Goal: Task Accomplishment & Management: Manage account settings

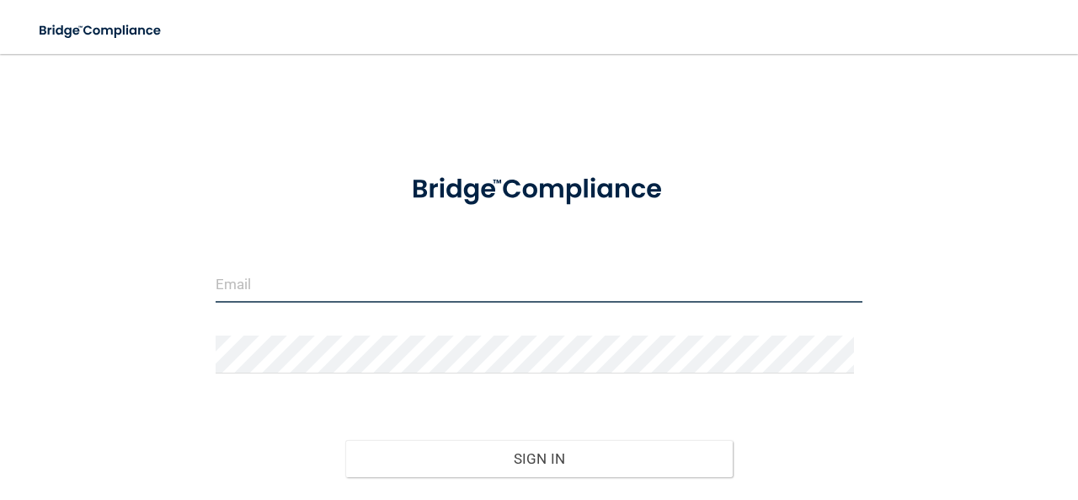
click at [249, 280] on input "email" at bounding box center [539, 284] width 647 height 38
type input "[EMAIL_ADDRESS][DOMAIN_NAME]"
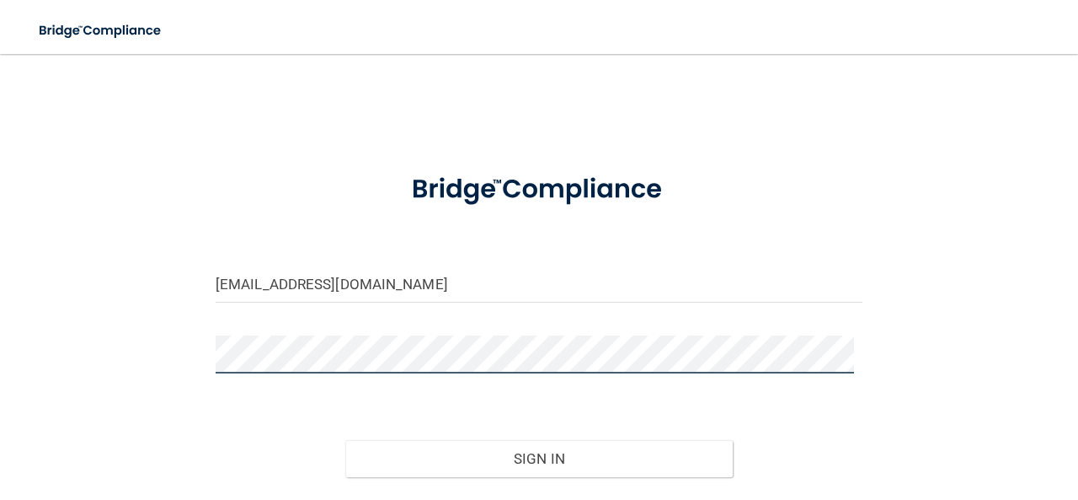
click at [345, 440] on button "Sign In" at bounding box center [539, 458] width 388 height 37
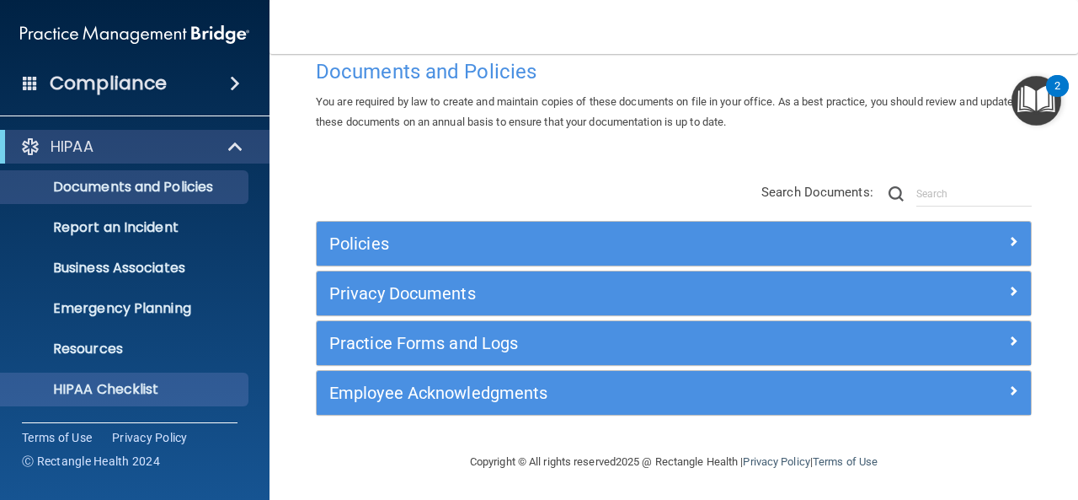
scroll to position [199, 0]
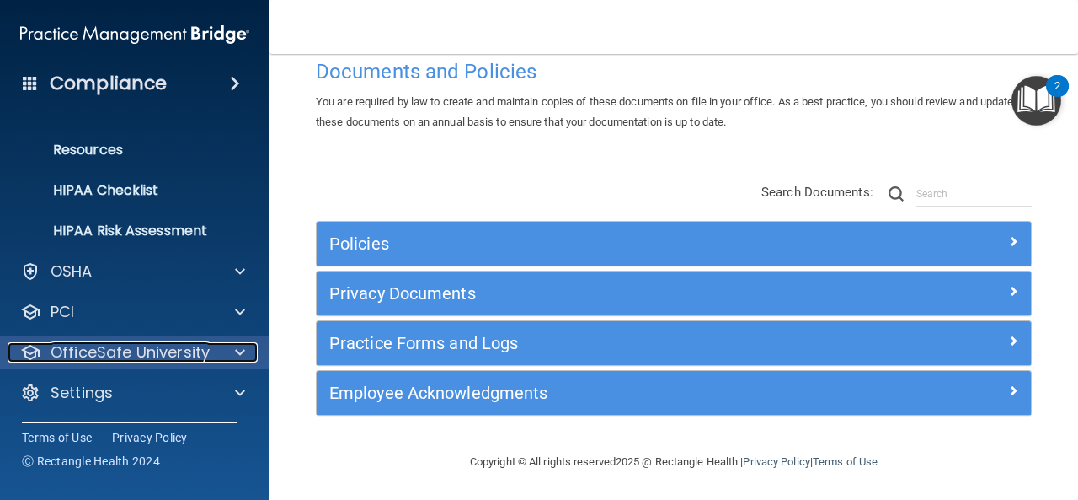
click at [144, 355] on p "OfficeSafe University" at bounding box center [130, 352] width 159 height 20
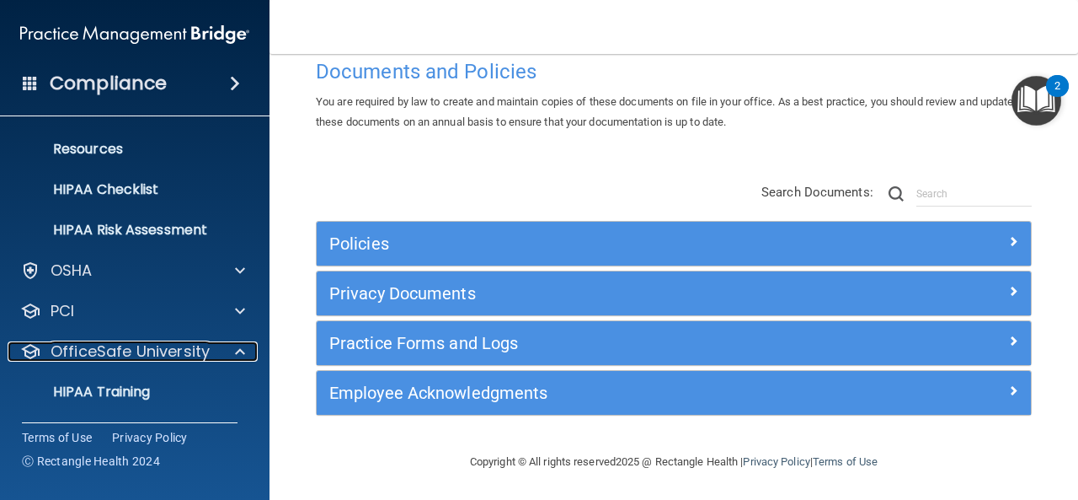
scroll to position [320, 0]
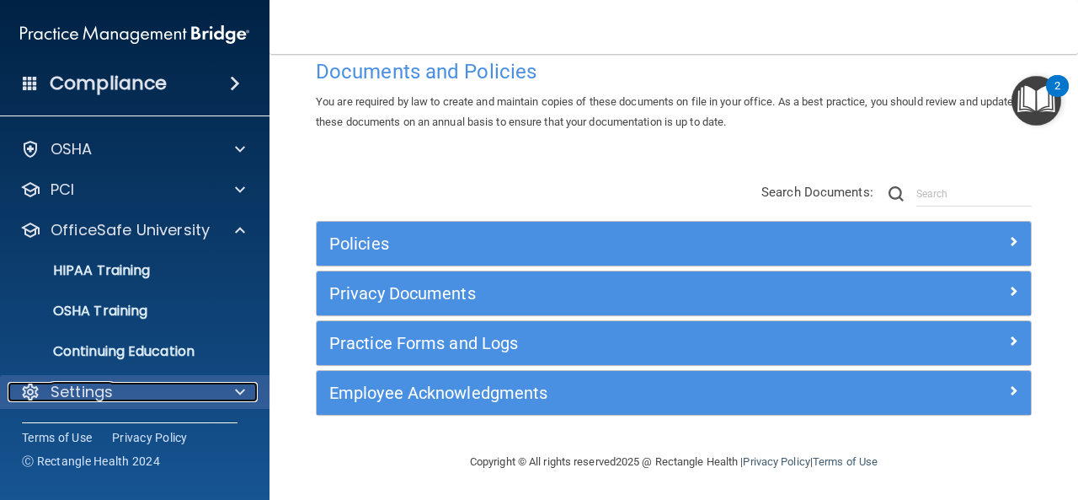
click at [96, 398] on p "Settings" at bounding box center [82, 392] width 62 height 20
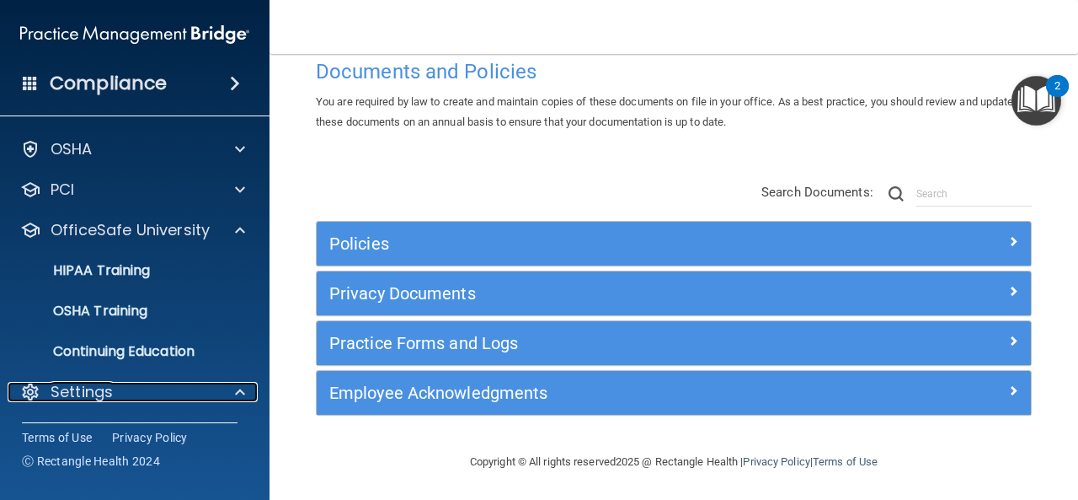
scroll to position [482, 0]
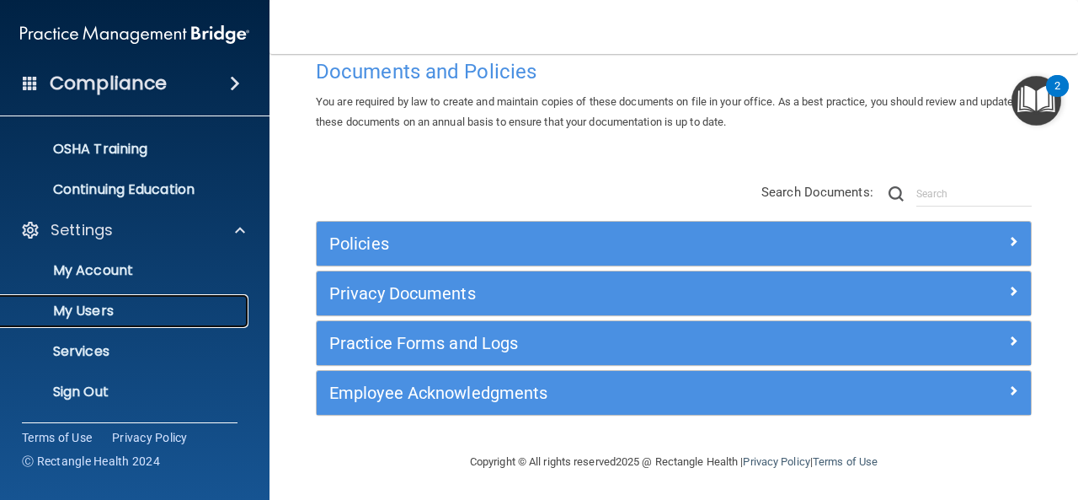
click at [82, 303] on p "My Users" at bounding box center [126, 310] width 230 height 17
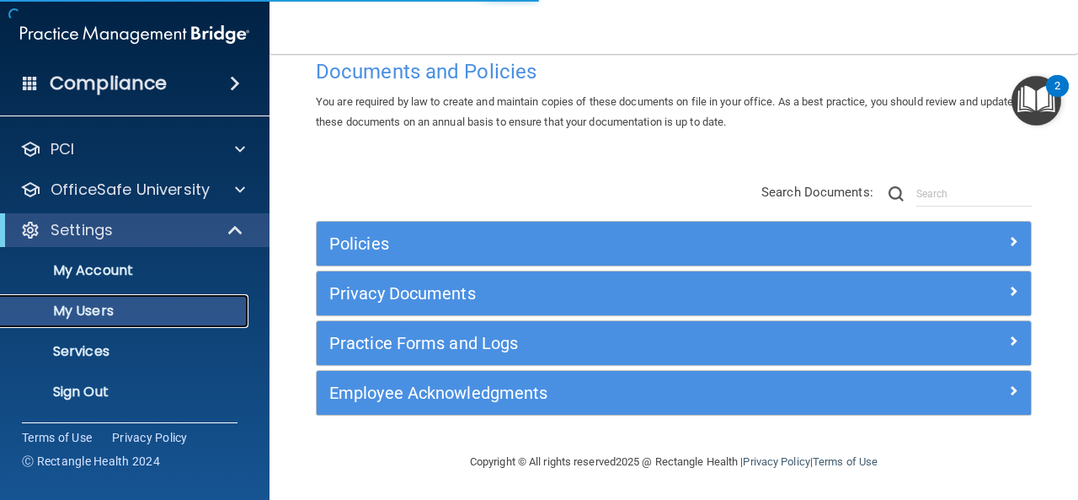
scroll to position [78, 0]
select select "20"
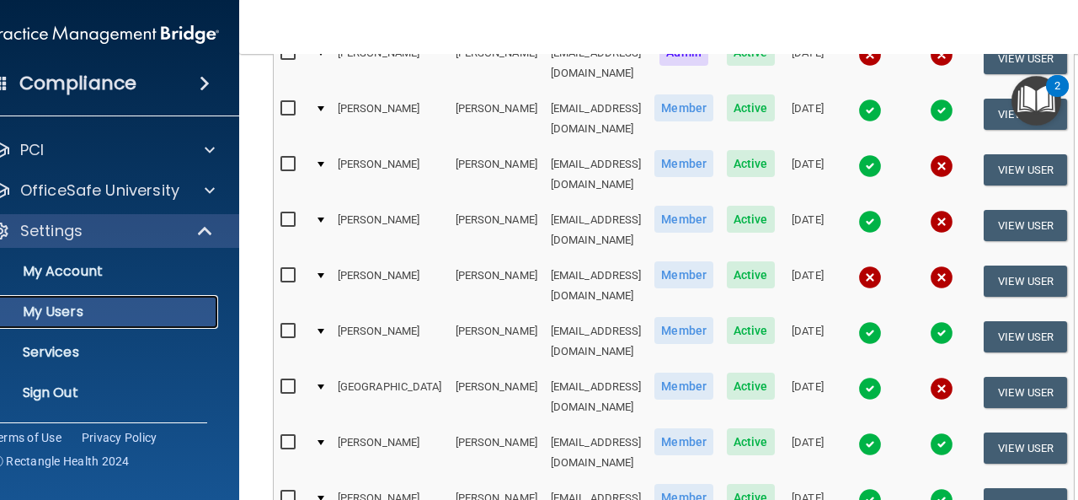
scroll to position [173, 0]
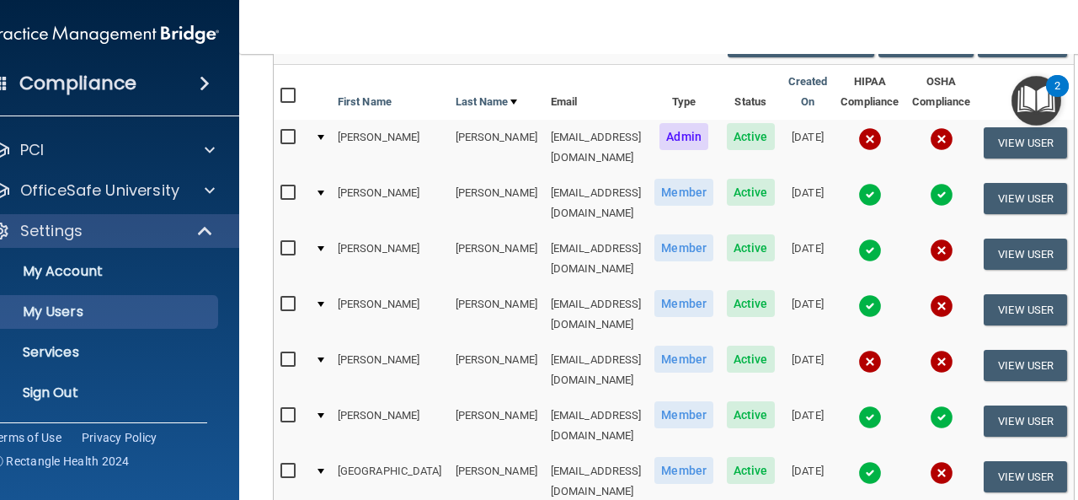
click at [298, 353] on input "checkbox" at bounding box center [290, 359] width 19 height 13
checkbox input "true"
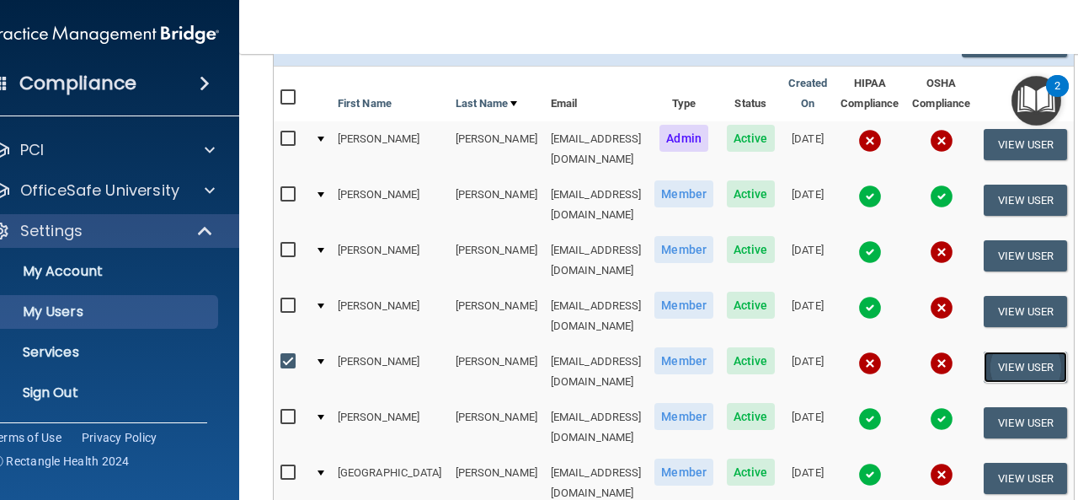
click at [1004, 351] on button "View User" at bounding box center [1025, 366] width 83 height 31
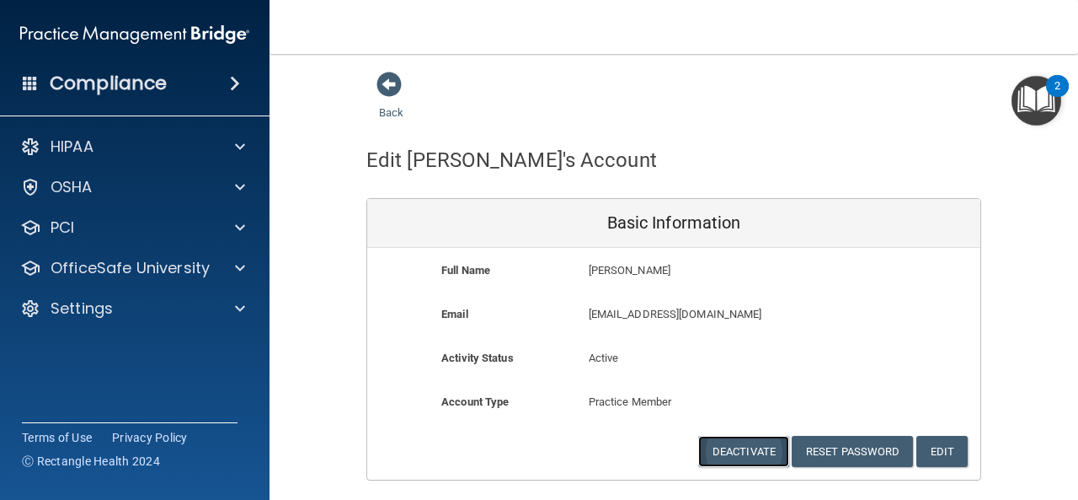
click at [728, 449] on button "Deactivate" at bounding box center [743, 451] width 91 height 31
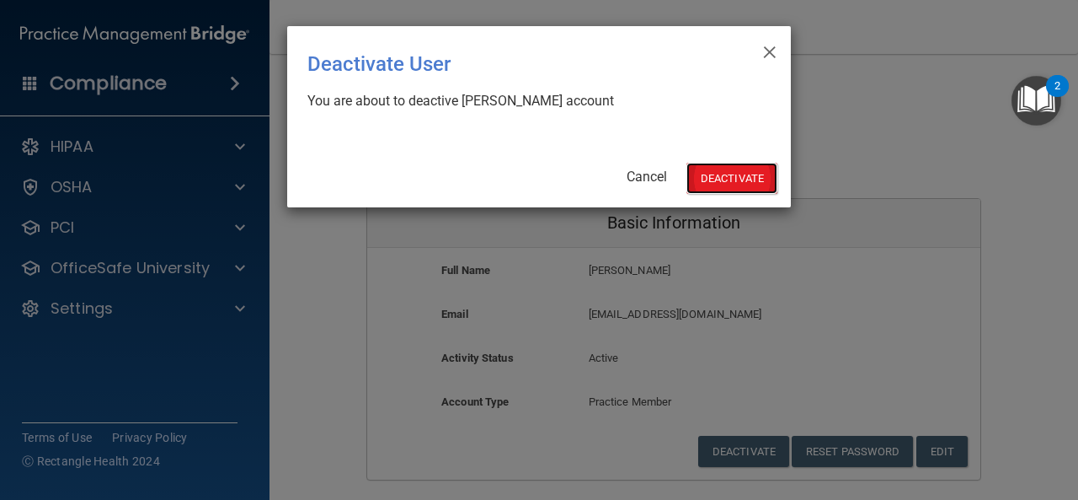
click at [729, 179] on button "Deactivate" at bounding box center [732, 178] width 91 height 31
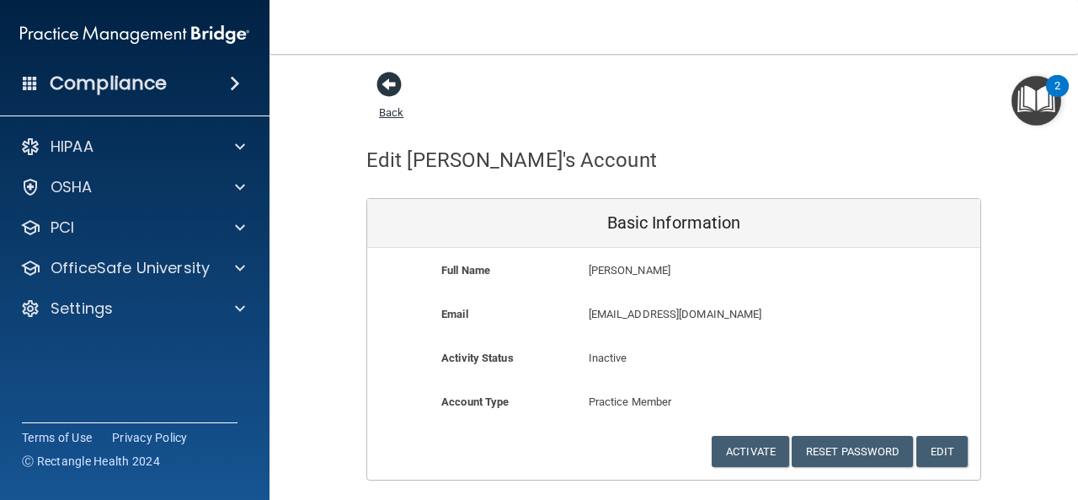
click at [379, 88] on span at bounding box center [389, 84] width 25 height 25
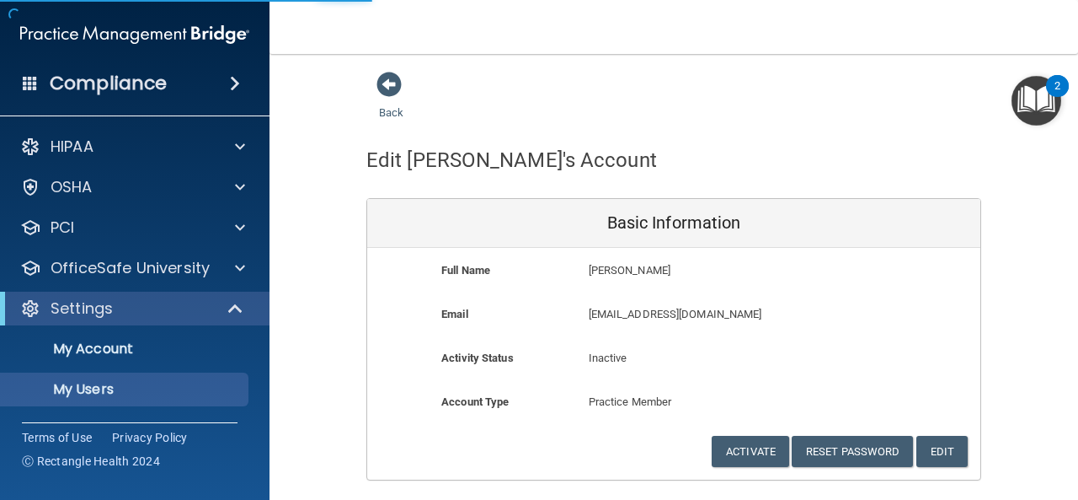
select select "20"
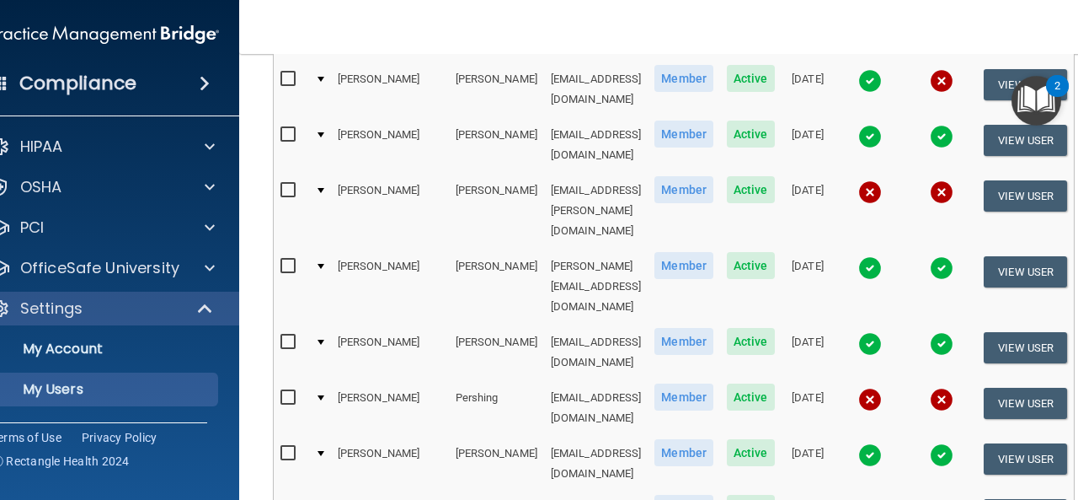
scroll to position [927, 0]
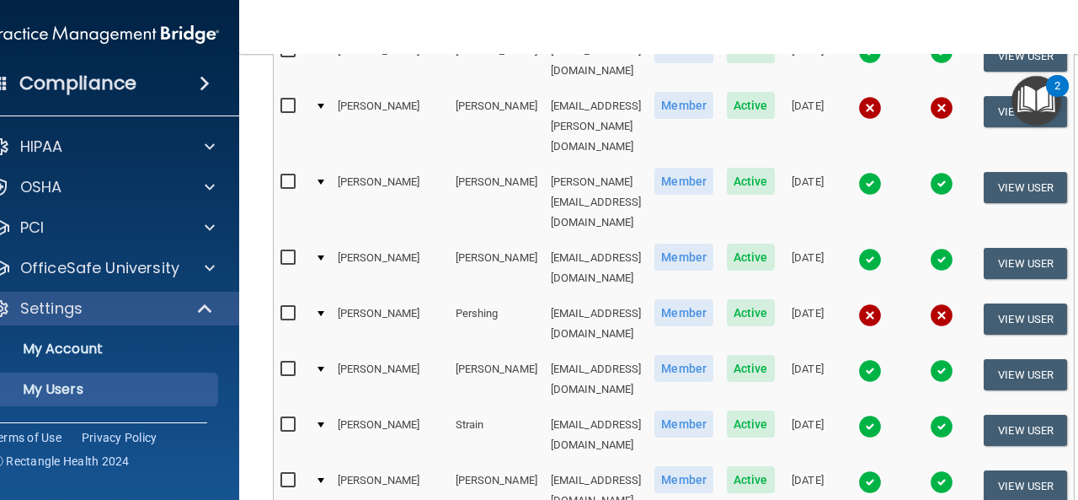
select select "20"
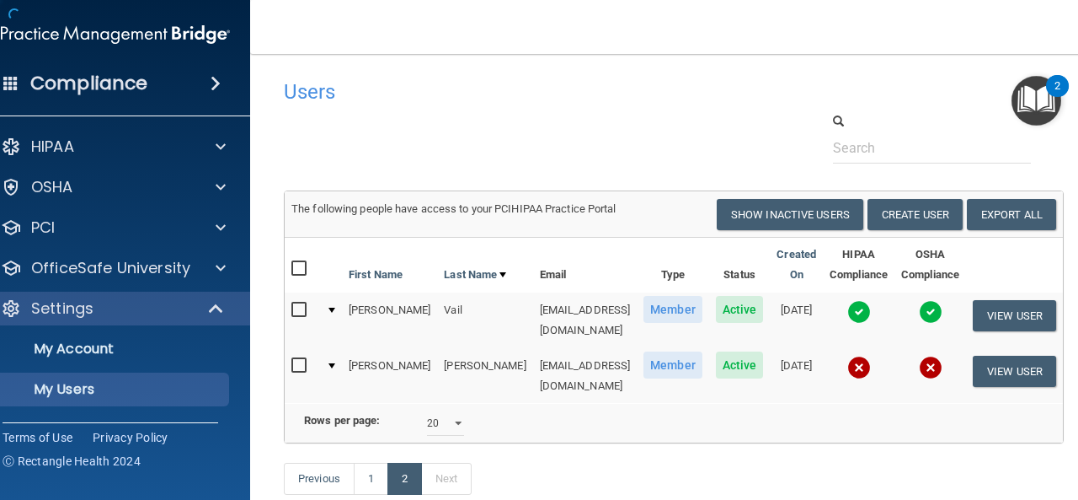
scroll to position [123, 0]
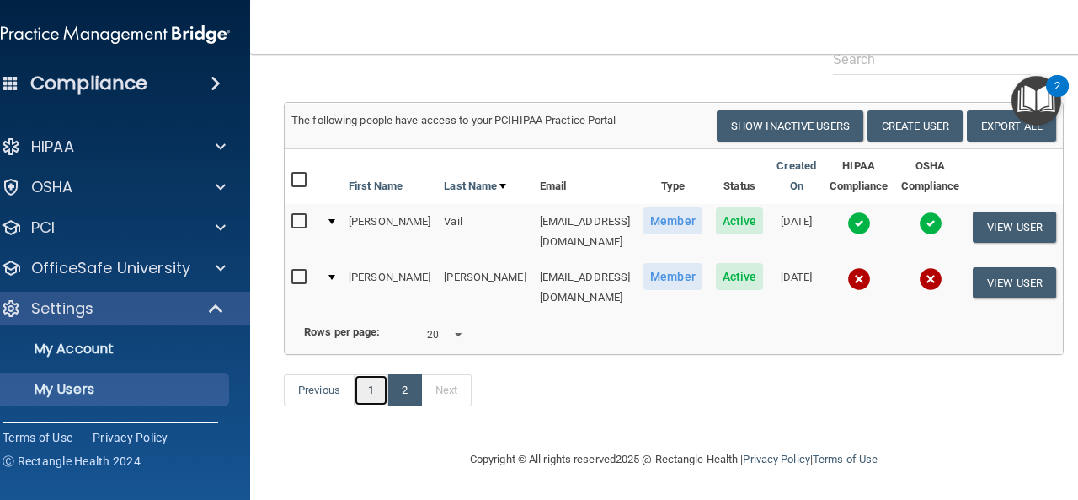
click at [388, 399] on link "1" at bounding box center [371, 390] width 35 height 32
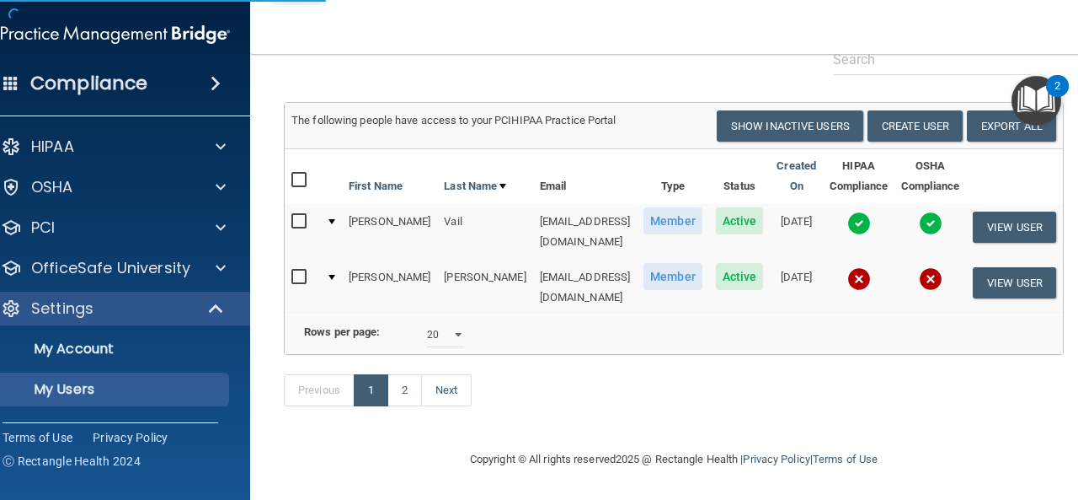
select select "20"
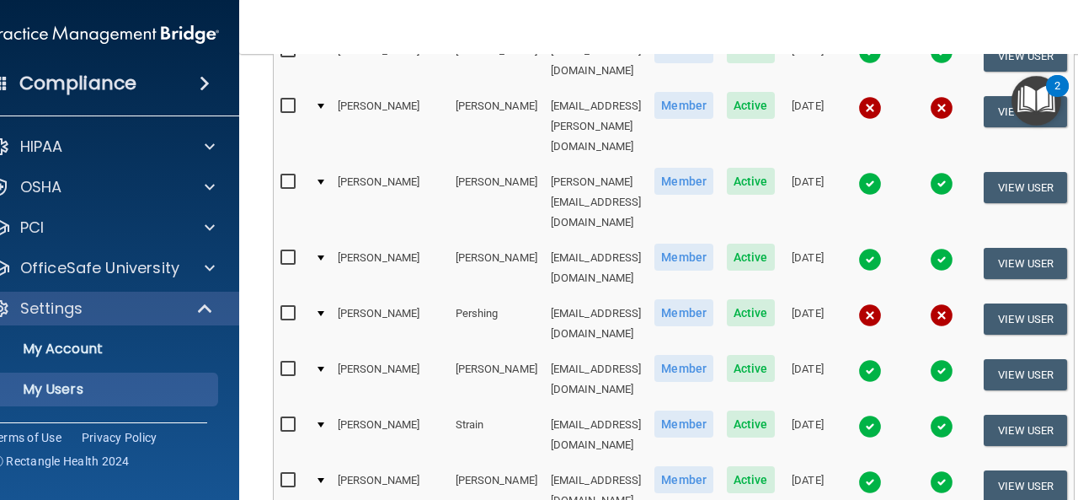
scroll to position [590, 0]
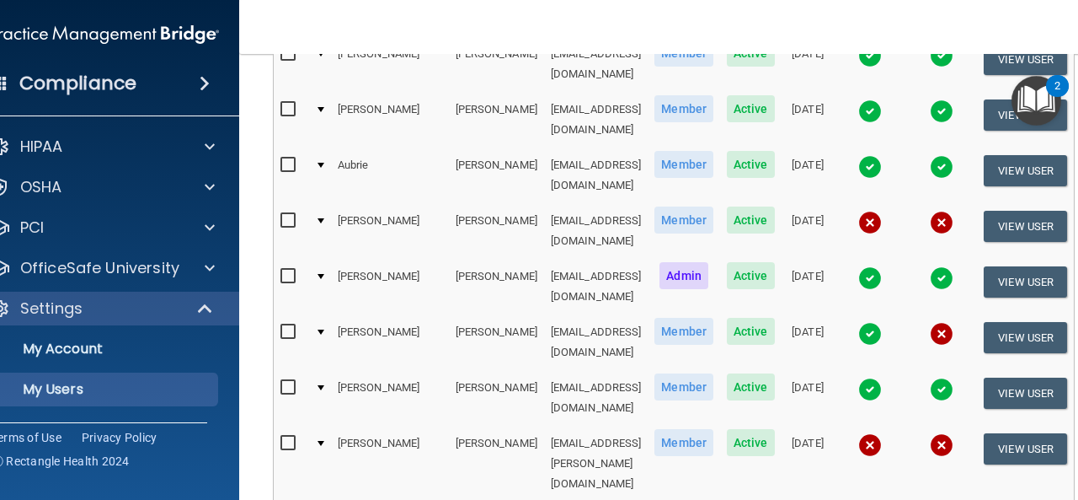
click at [298, 436] on input "checkbox" at bounding box center [290, 442] width 19 height 13
checkbox input "true"
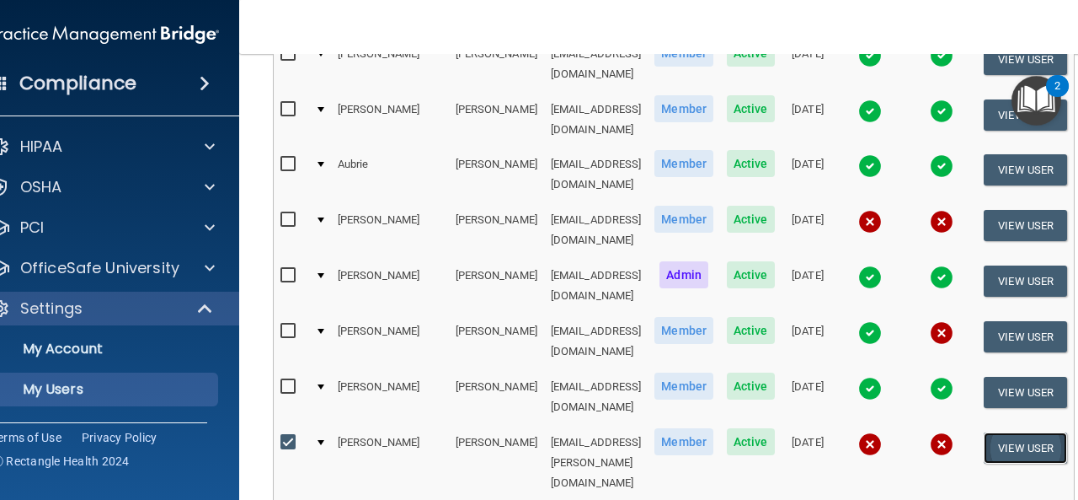
click at [1003, 432] on button "View User" at bounding box center [1025, 447] width 83 height 31
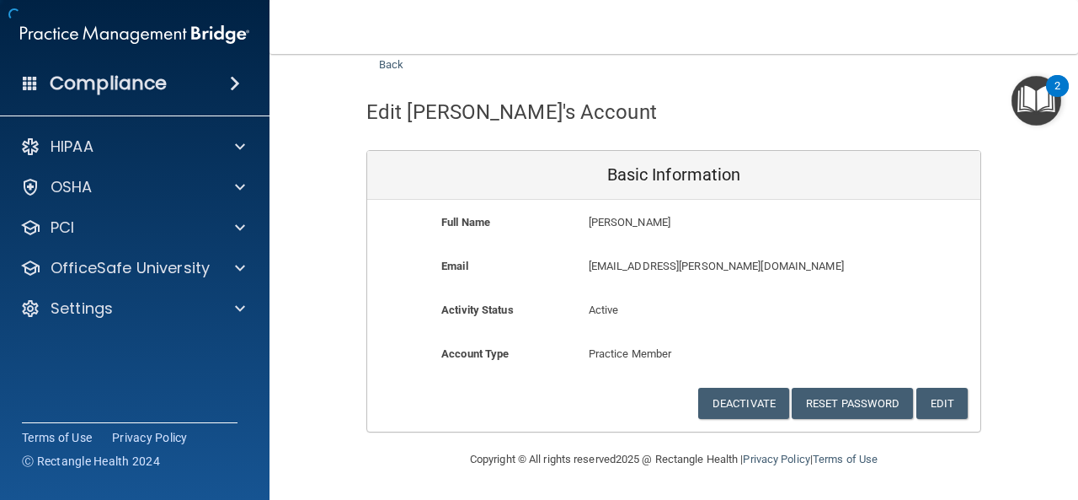
scroll to position [45, 0]
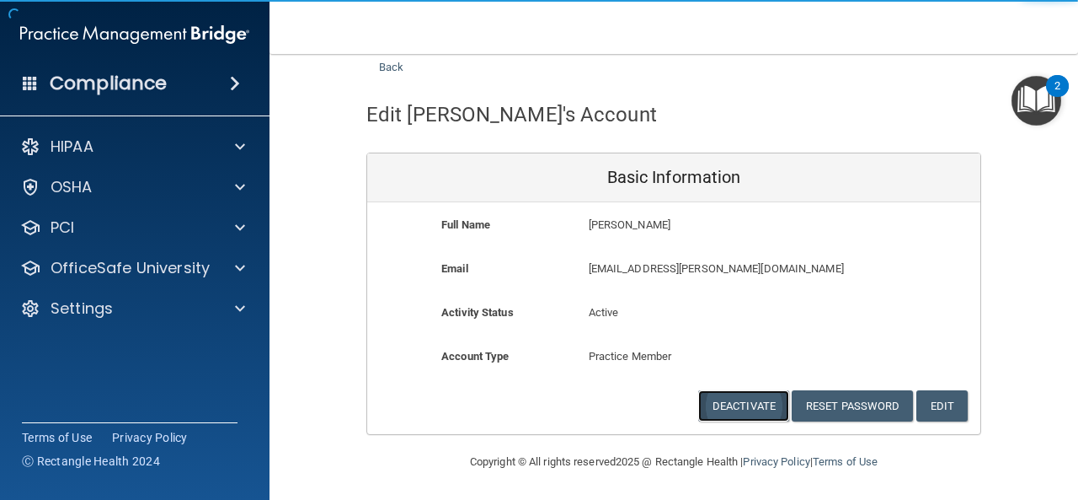
click at [746, 403] on button "Deactivate" at bounding box center [743, 405] width 91 height 31
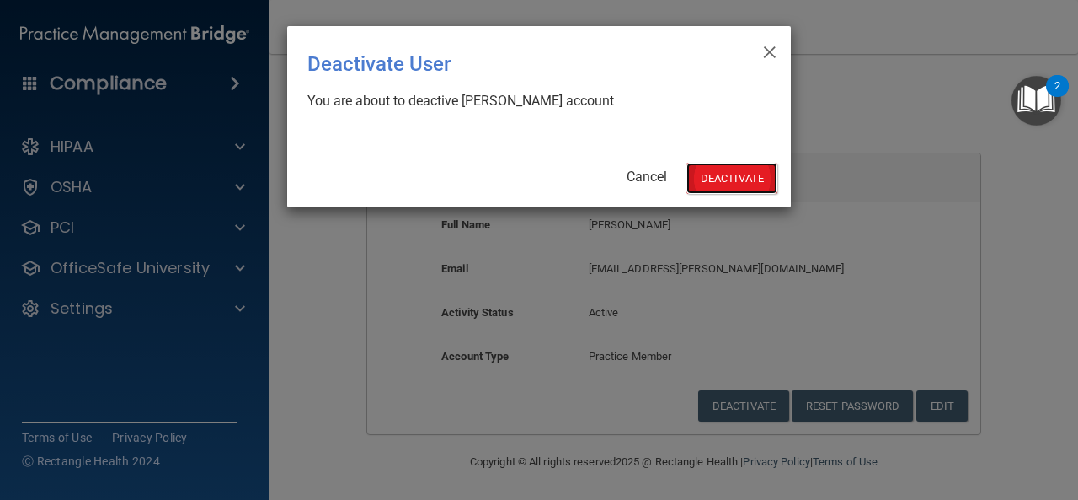
click at [723, 175] on button "Deactivate" at bounding box center [732, 178] width 91 height 31
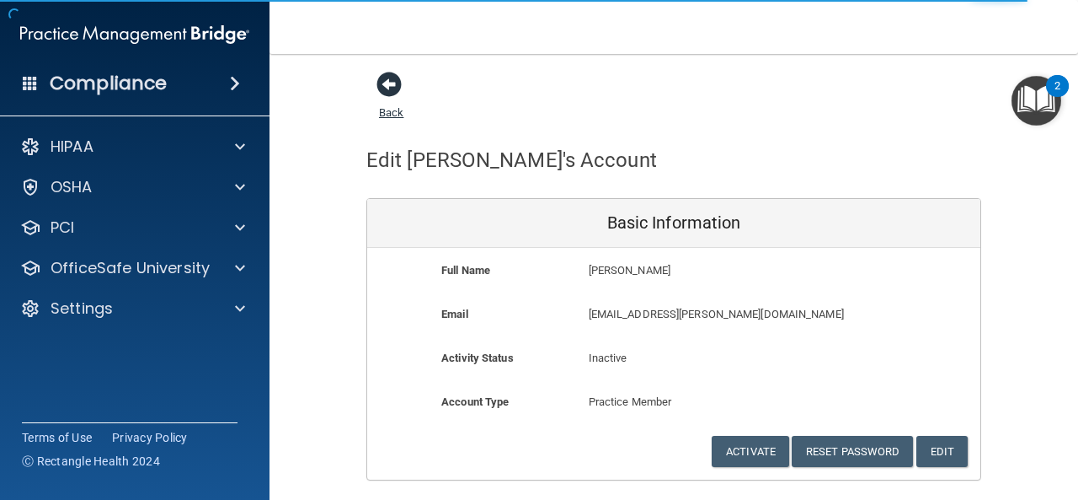
click at [381, 83] on span at bounding box center [389, 84] width 25 height 25
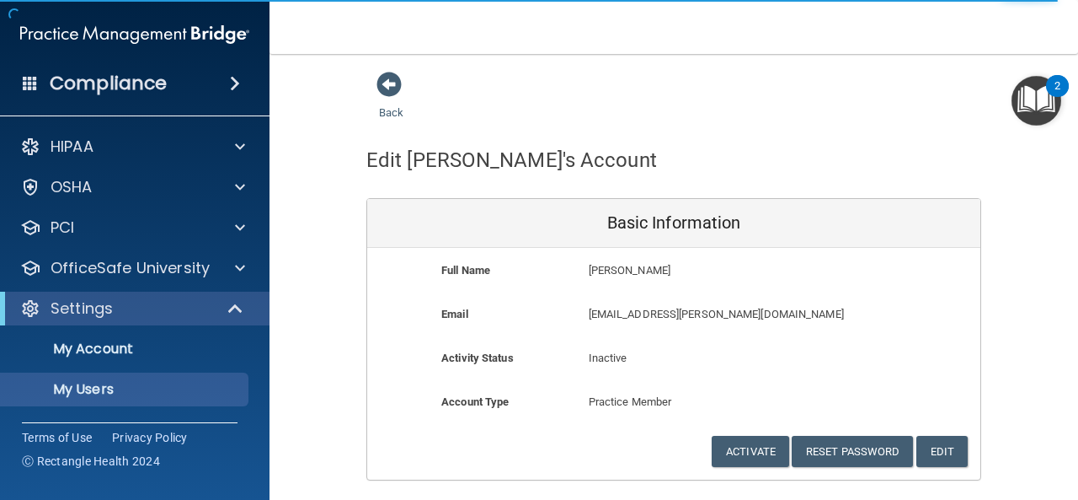
select select "20"
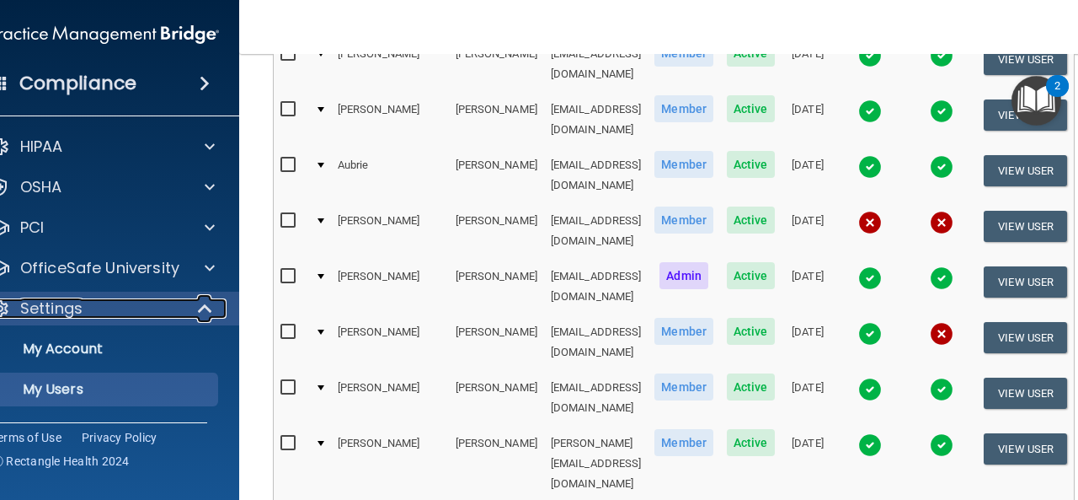
click at [214, 304] on span at bounding box center [207, 308] width 14 height 20
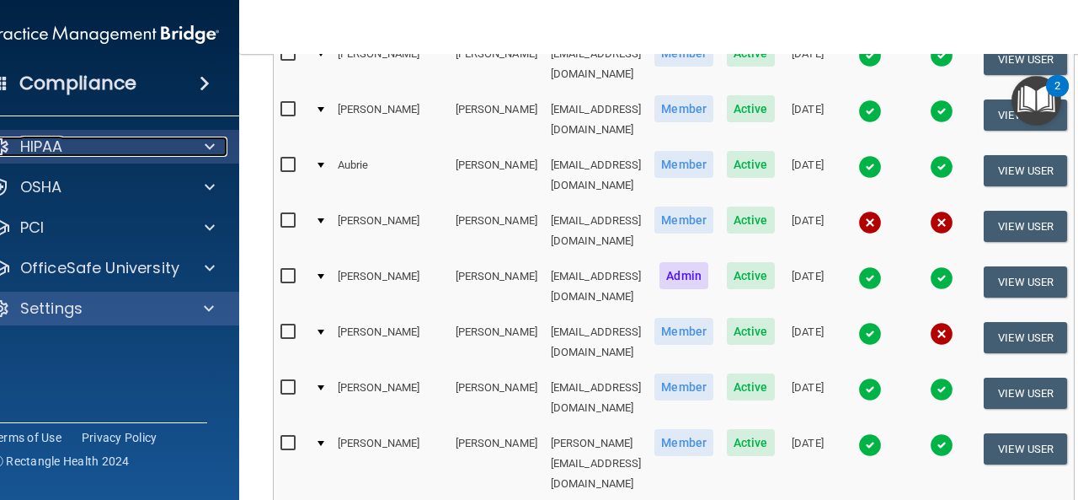
click at [57, 142] on p "HIPAA" at bounding box center [41, 146] width 43 height 20
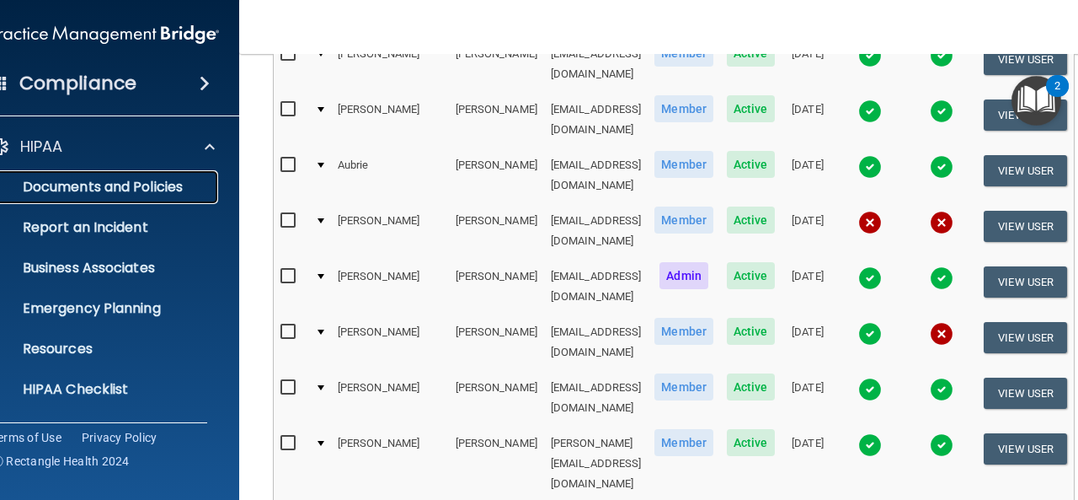
click at [67, 186] on p "Documents and Policies" at bounding box center [96, 187] width 230 height 17
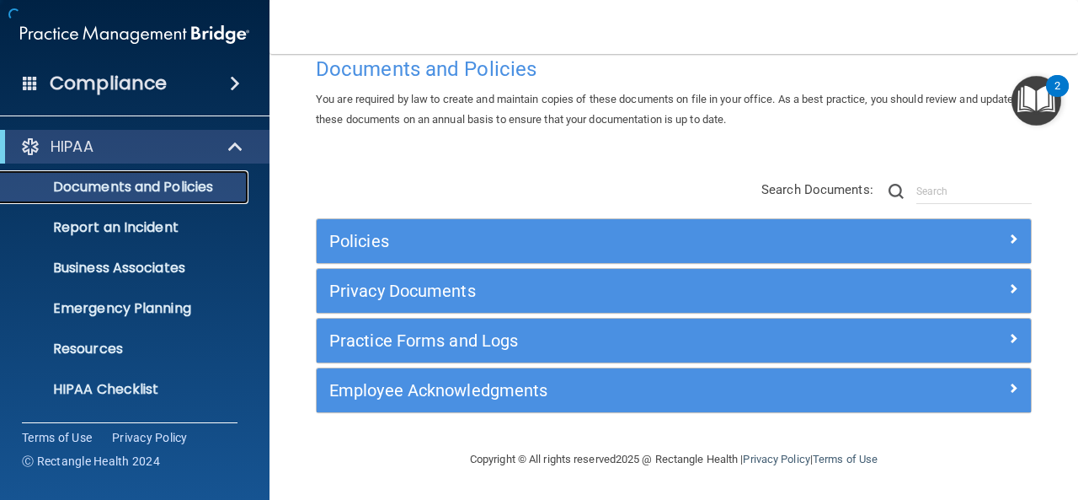
scroll to position [37, 0]
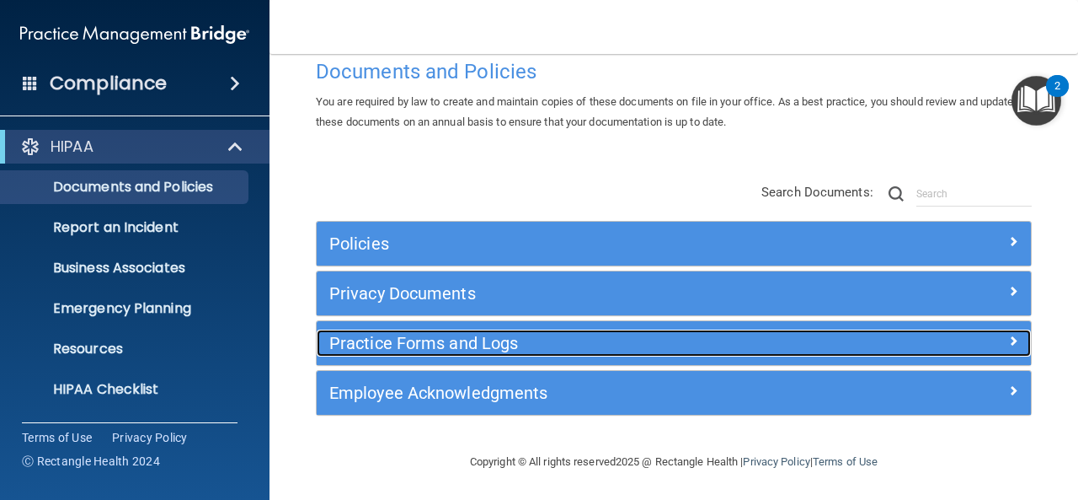
click at [403, 336] on h5 "Practice Forms and Logs" at bounding box center [584, 343] width 511 height 19
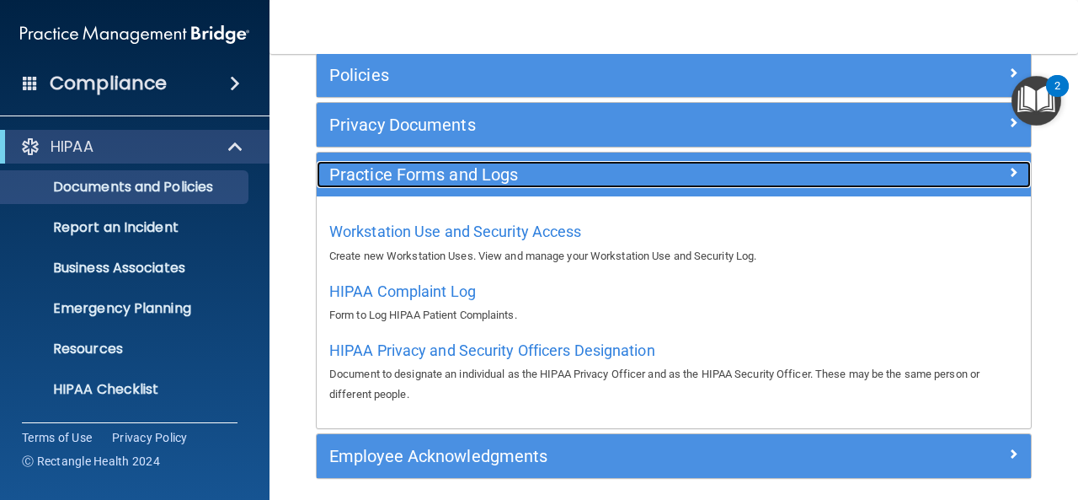
scroll to position [269, 0]
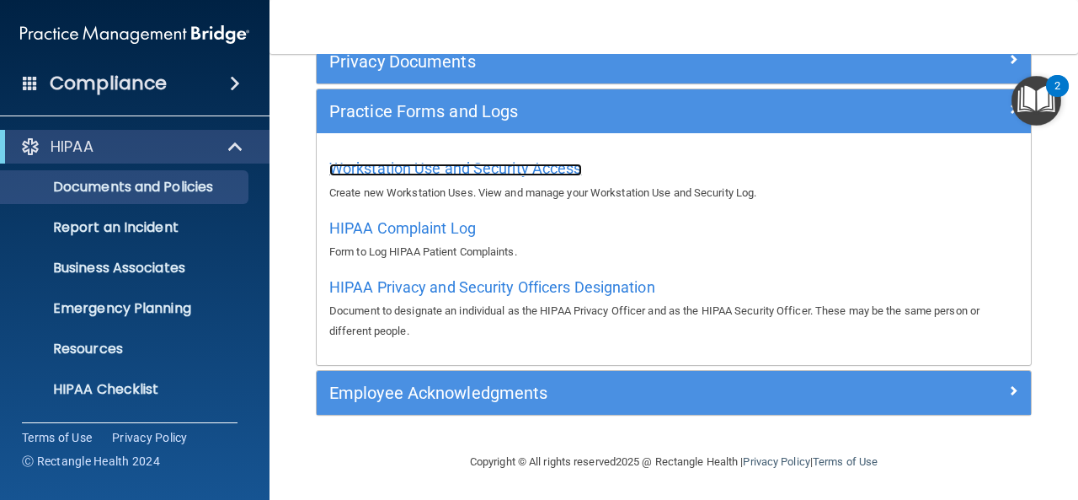
click at [408, 168] on span "Workstation Use and Security Access" at bounding box center [455, 168] width 253 height 18
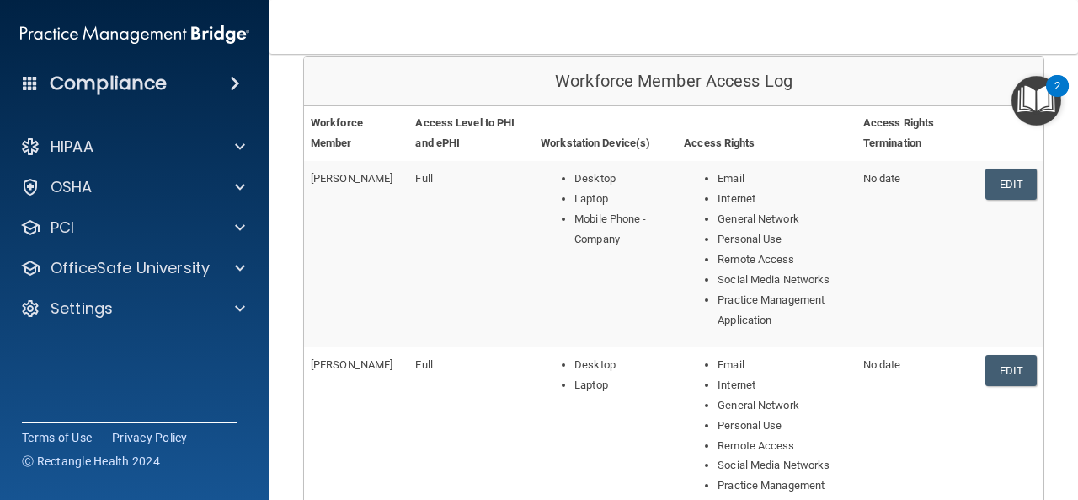
scroll to position [337, 0]
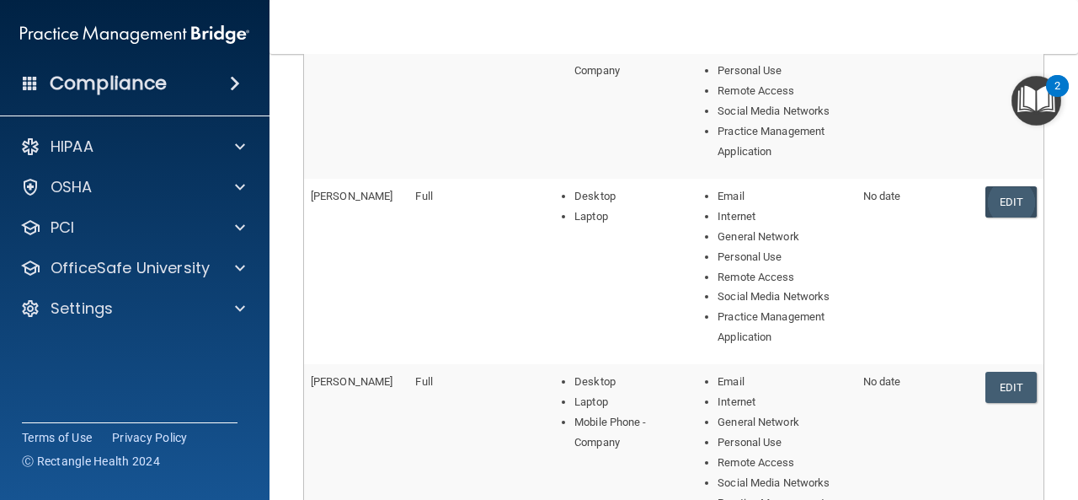
click at [996, 196] on link "Edit" at bounding box center [1011, 201] width 51 height 31
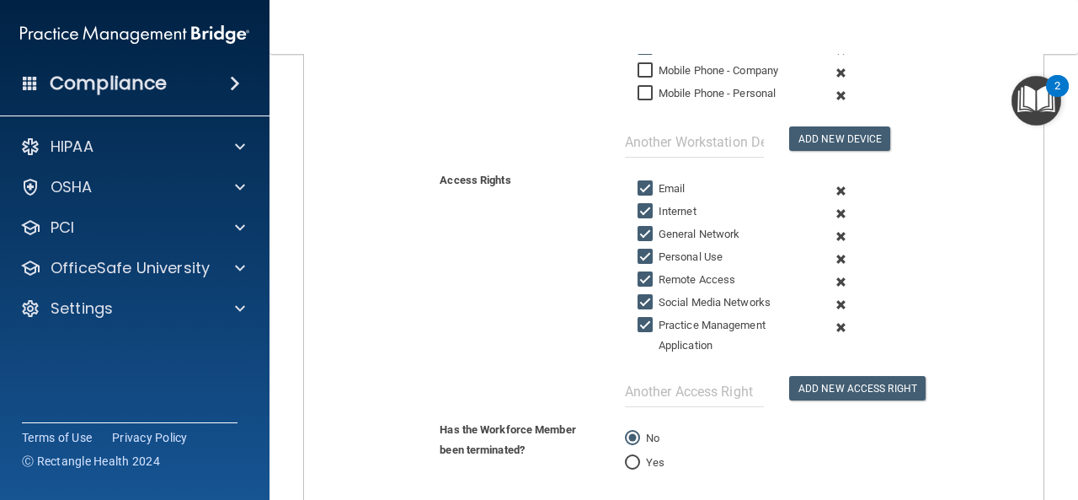
scroll to position [579, 0]
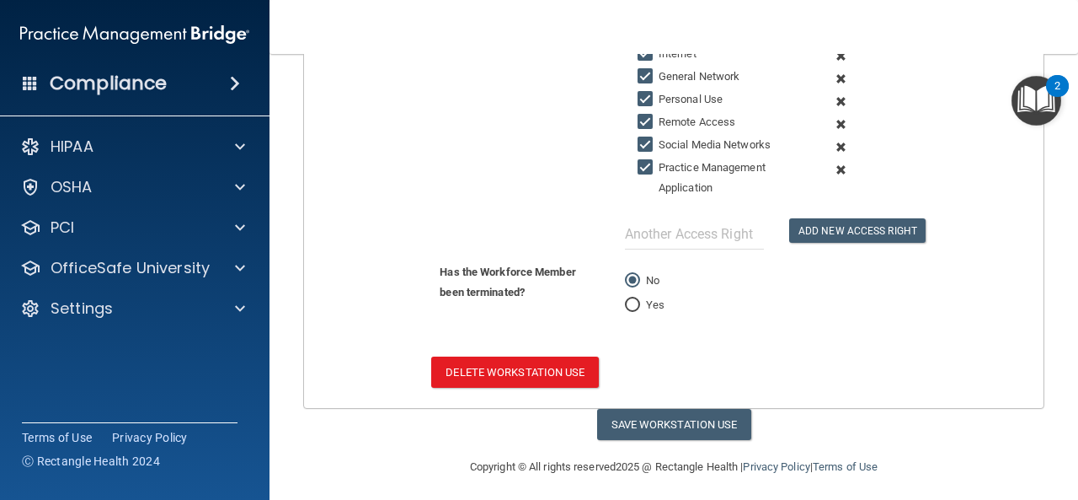
click at [625, 299] on input "Yes" at bounding box center [632, 305] width 15 height 13
radio input "true"
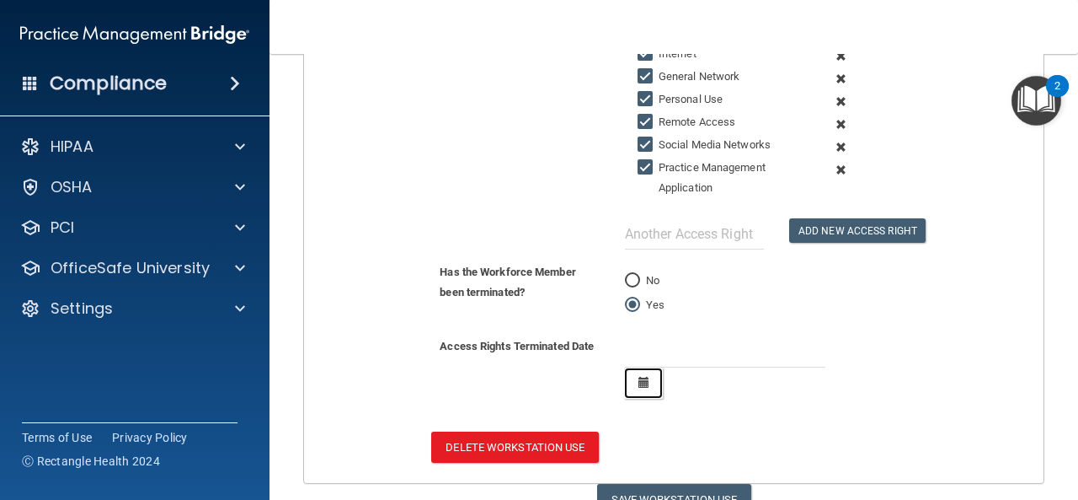
click at [644, 374] on button "button" at bounding box center [643, 382] width 39 height 31
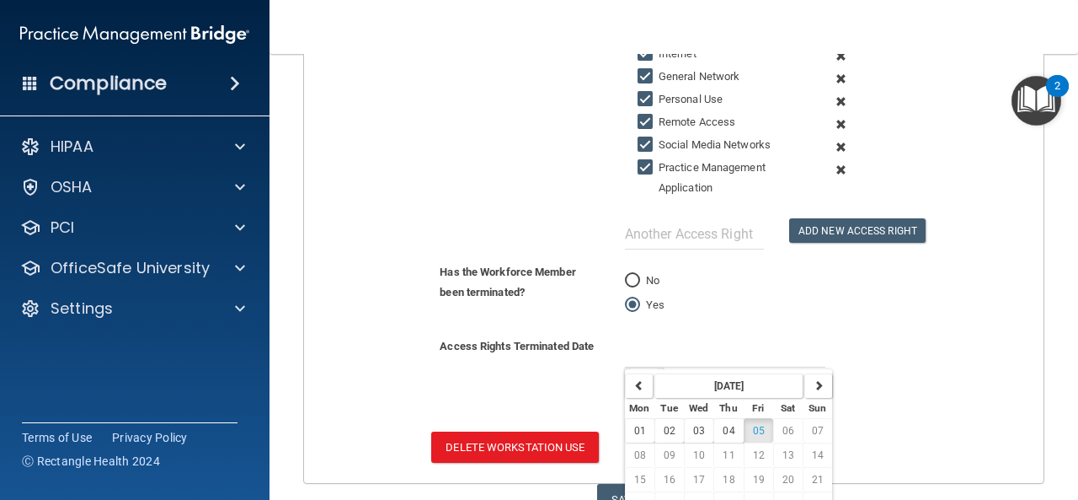
scroll to position [635, 0]
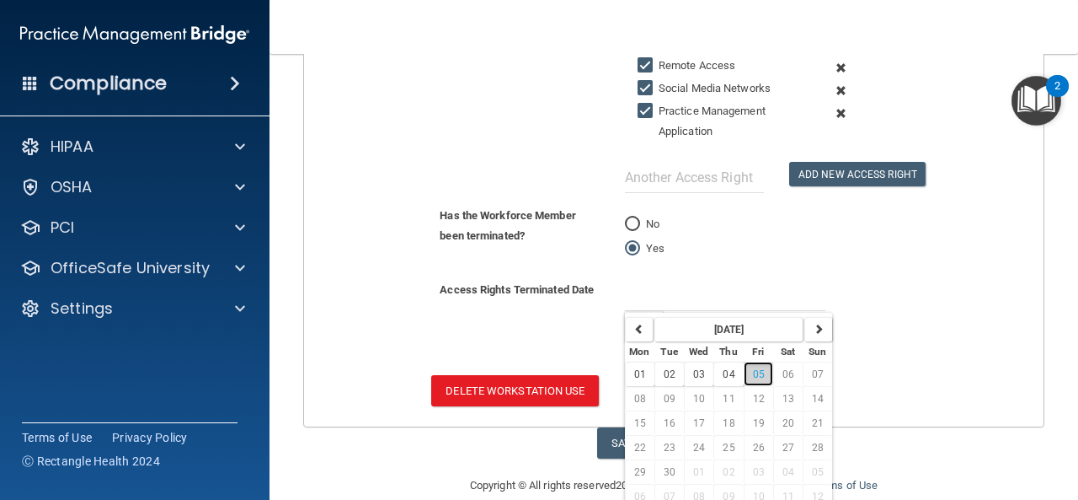
click at [753, 368] on span "05" at bounding box center [759, 374] width 12 height 12
type input "9/5/25"
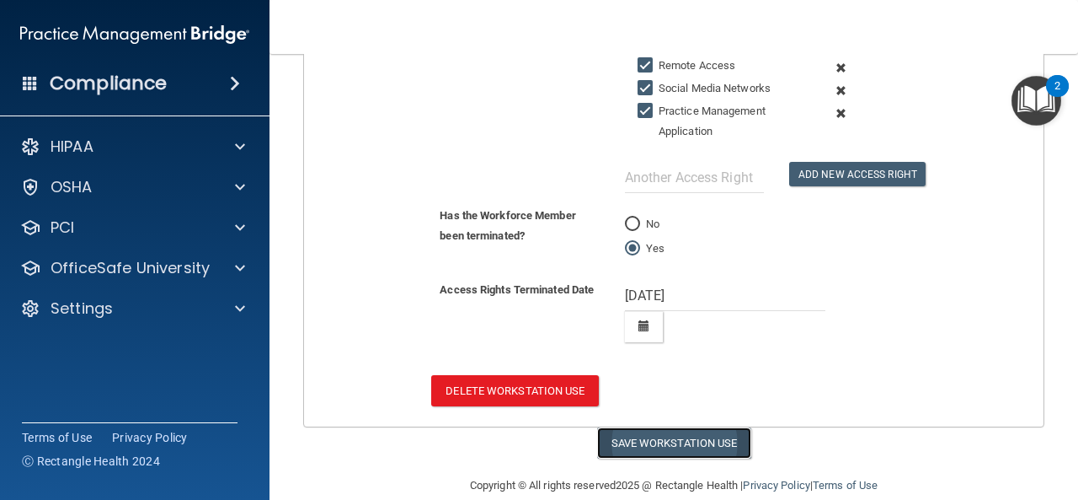
click at [656, 432] on button "Save Workstation Use" at bounding box center [674, 442] width 154 height 31
select select "? string:Full ?"
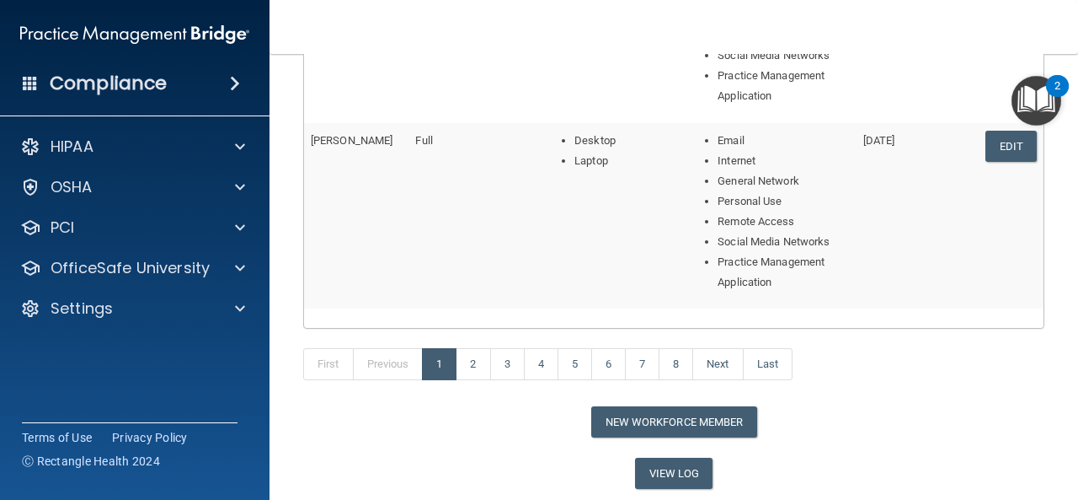
scroll to position [865, 0]
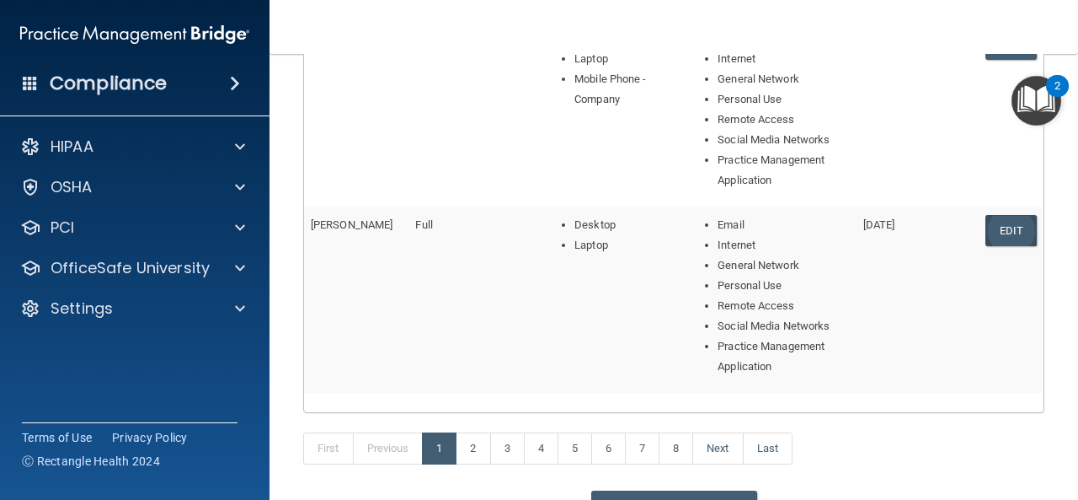
click at [999, 226] on link "Edit" at bounding box center [1011, 230] width 51 height 31
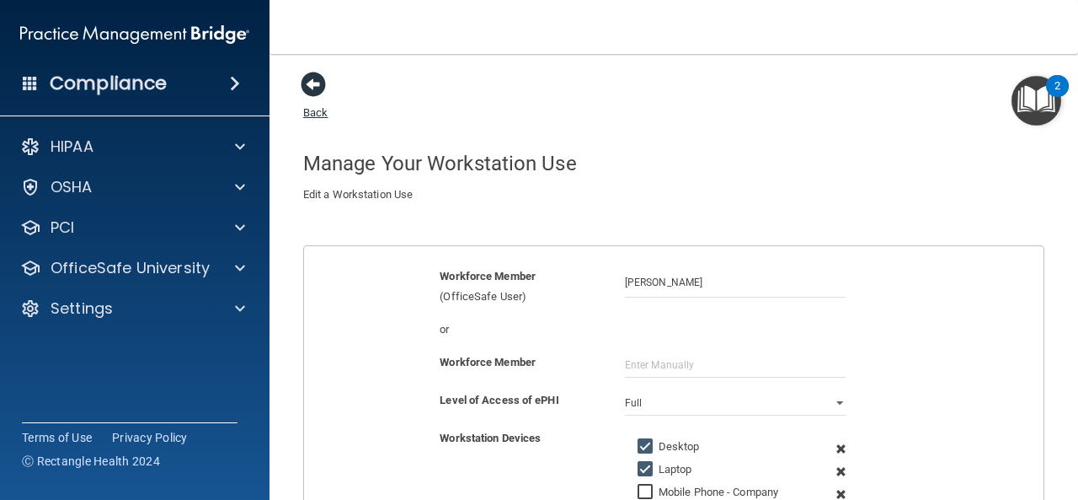
click at [313, 82] on span at bounding box center [313, 84] width 25 height 25
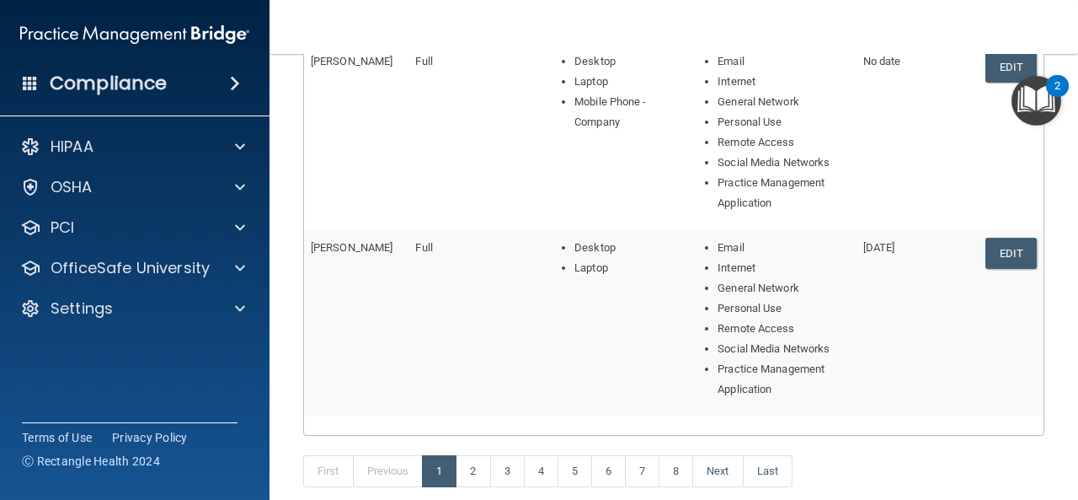
scroll to position [1002, 0]
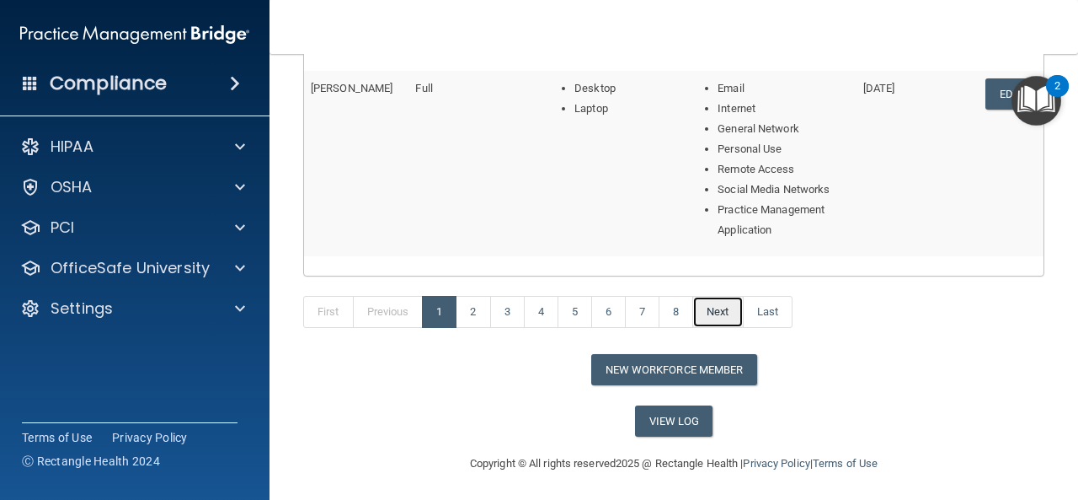
click at [731, 311] on link "Next" at bounding box center [718, 312] width 51 height 32
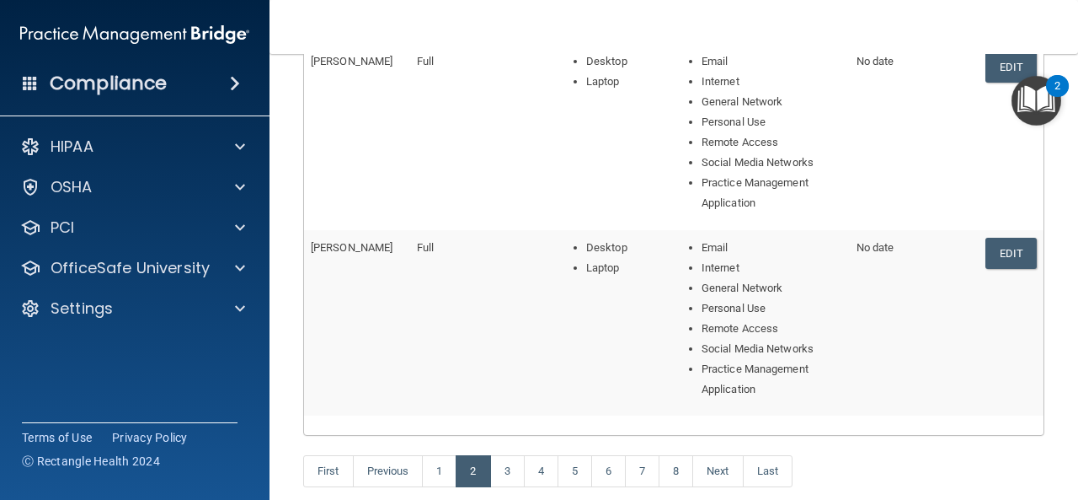
scroll to position [1002, 0]
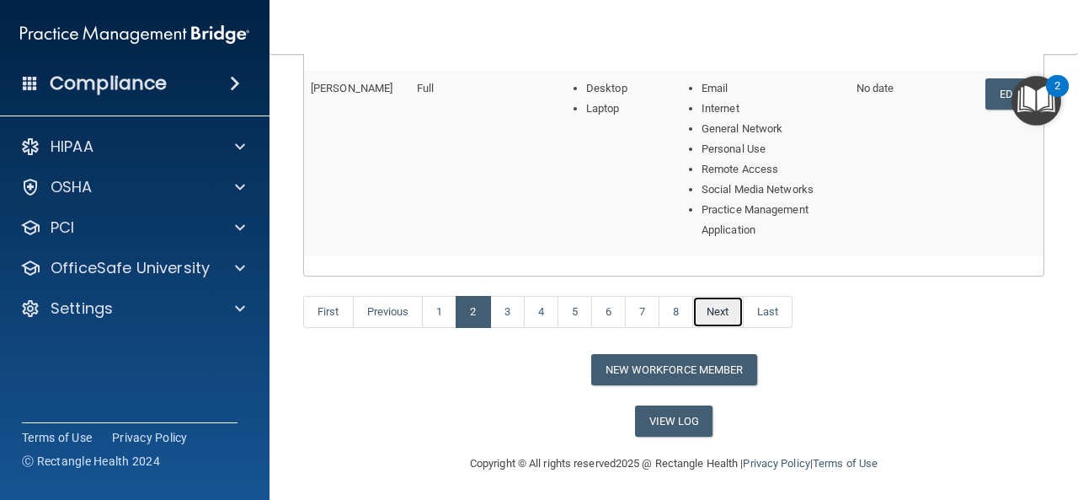
click at [735, 308] on link "Next" at bounding box center [718, 312] width 51 height 32
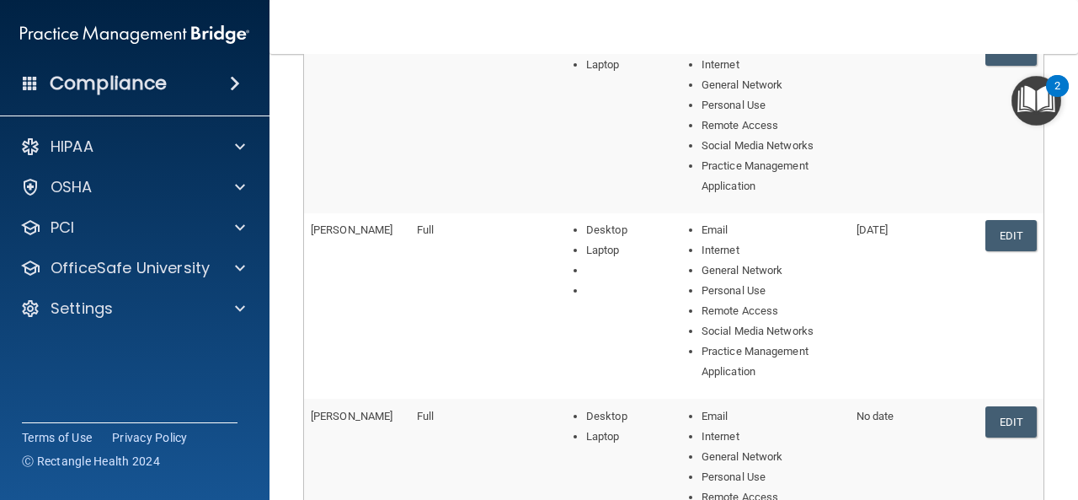
scroll to position [843, 0]
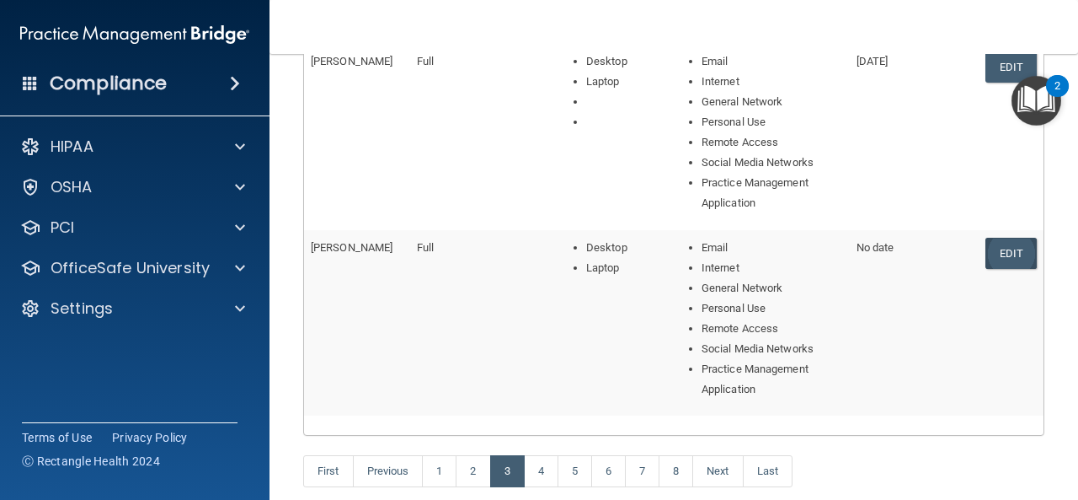
click at [1009, 245] on link "Edit" at bounding box center [1011, 253] width 51 height 31
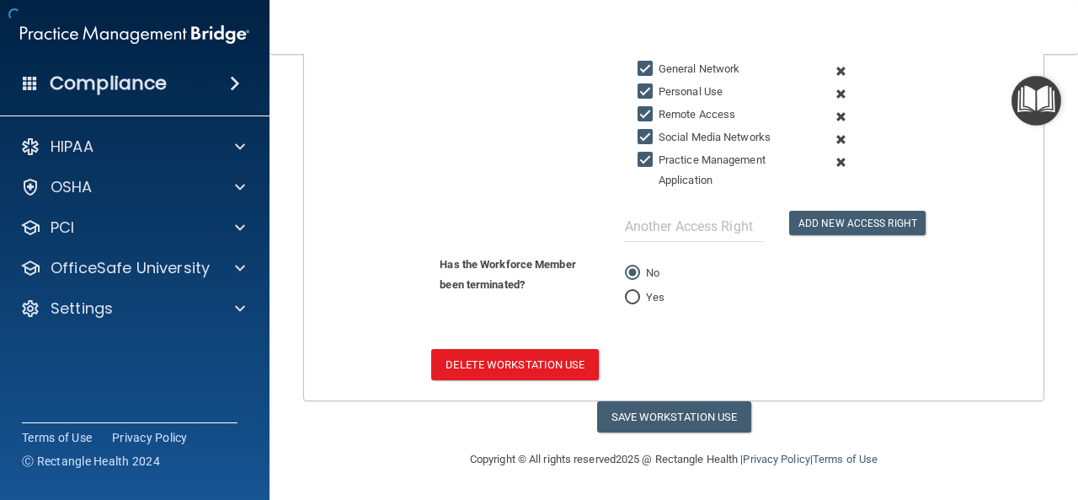
scroll to position [579, 0]
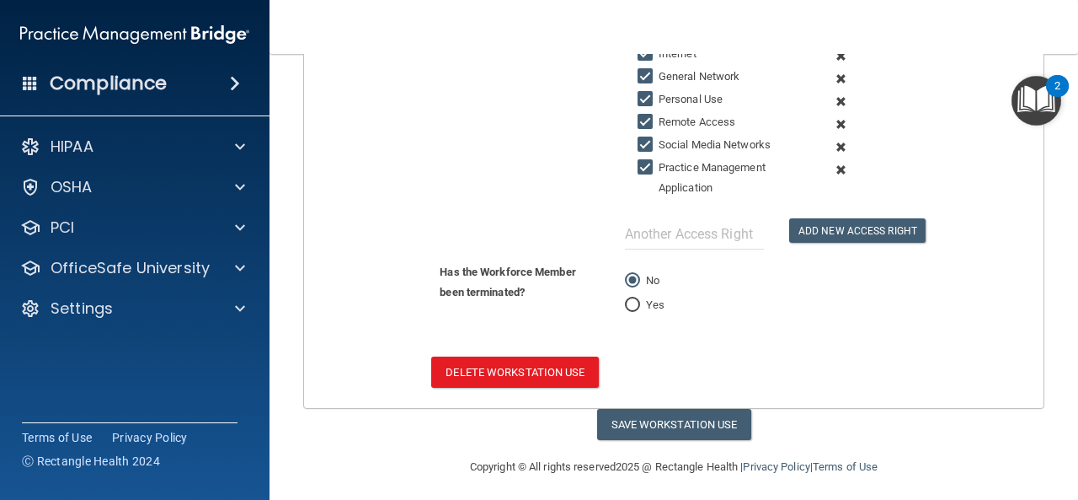
click at [625, 299] on input "Yes" at bounding box center [632, 305] width 15 height 13
radio input "true"
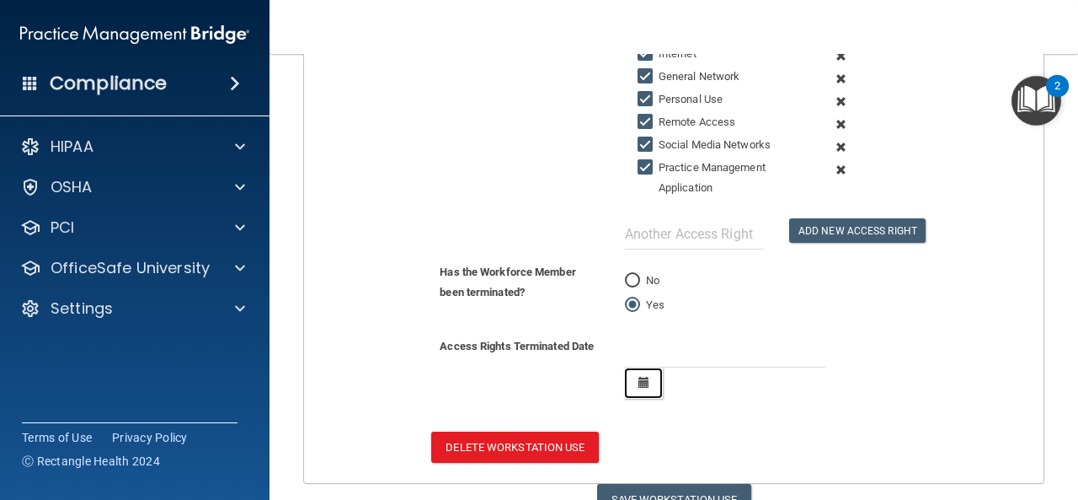
click at [643, 377] on icon "button" at bounding box center [644, 382] width 11 height 11
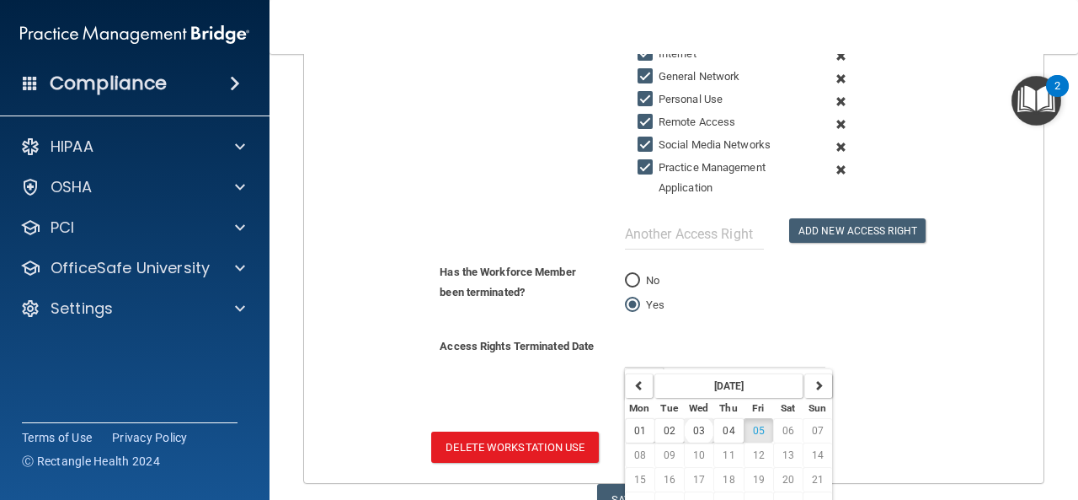
scroll to position [635, 0]
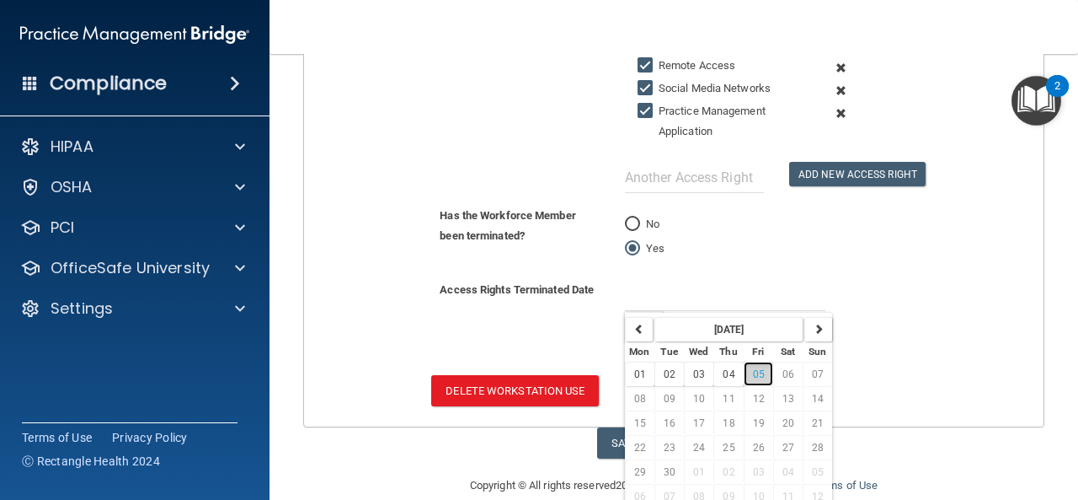
click at [753, 370] on span "05" at bounding box center [759, 374] width 12 height 12
type input "9/5/25"
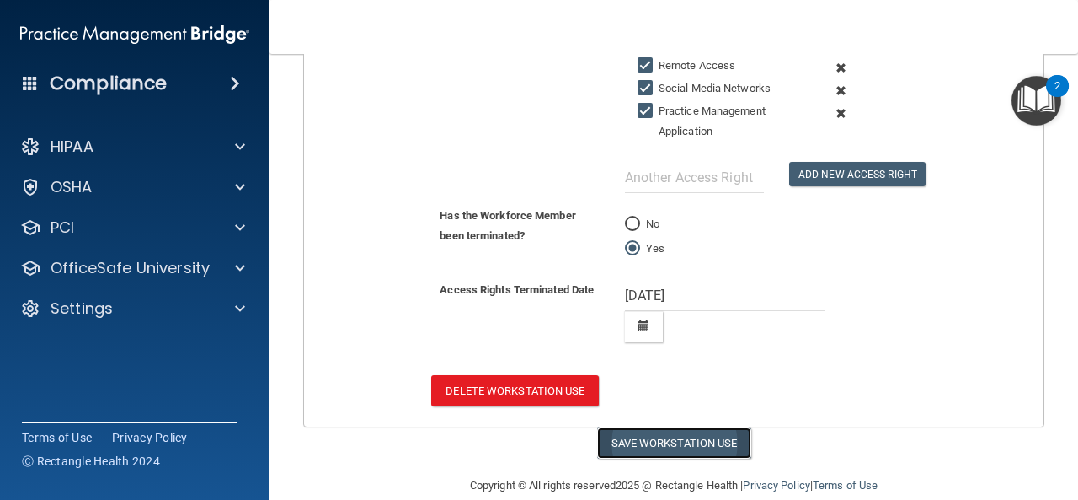
click at [645, 434] on button "Save Workstation Use" at bounding box center [674, 442] width 154 height 31
select select "? string:Full ?"
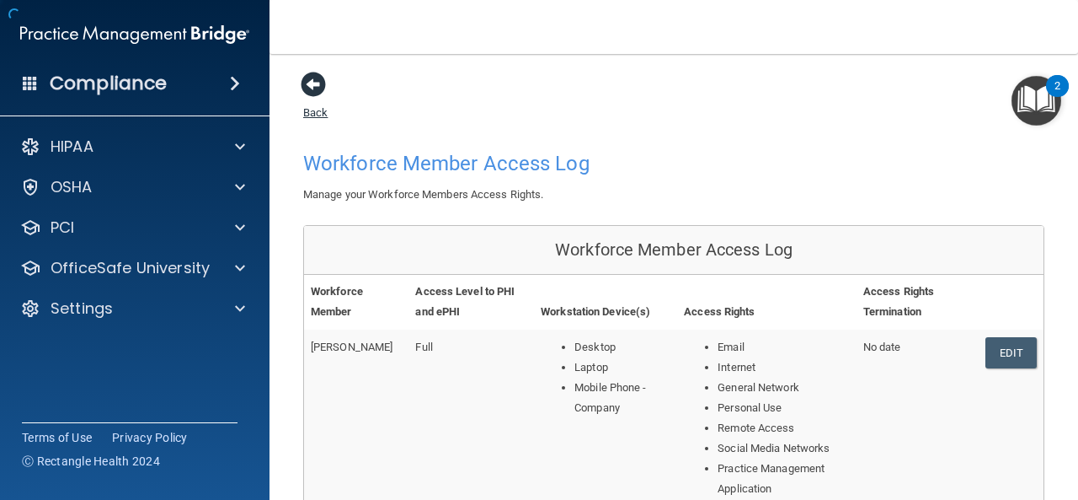
click at [302, 88] on span at bounding box center [313, 84] width 25 height 25
